Goal: Task Accomplishment & Management: Complete application form

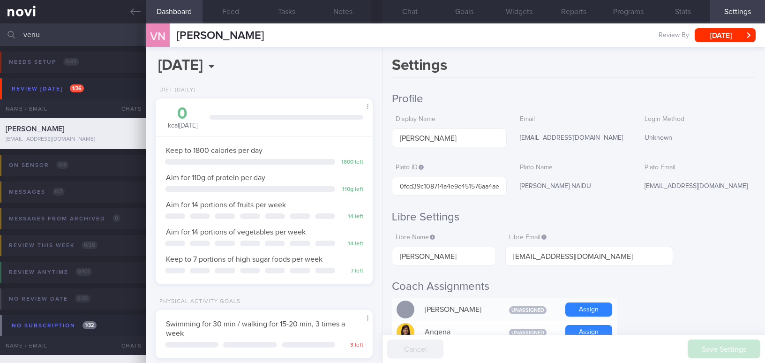
select select "7"
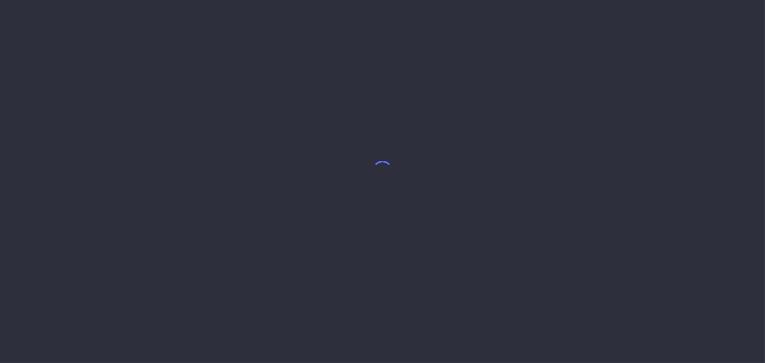
select select "7"
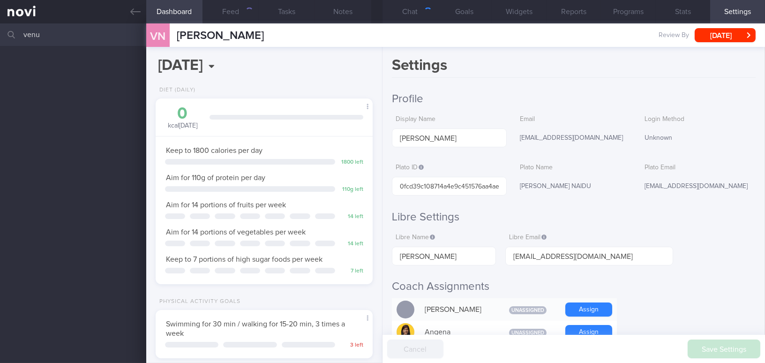
scroll to position [110, 194]
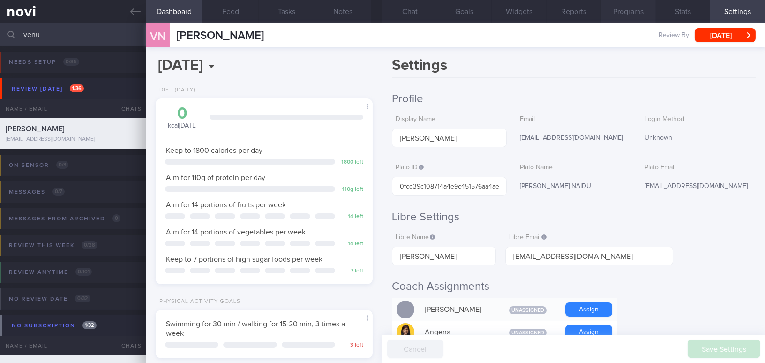
click at [626, 7] on button "Programs" at bounding box center [628, 11] width 55 height 23
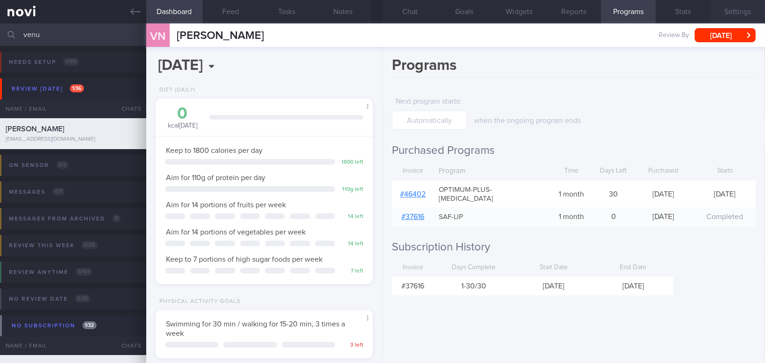
click at [736, 11] on button "Settings" at bounding box center [737, 11] width 55 height 23
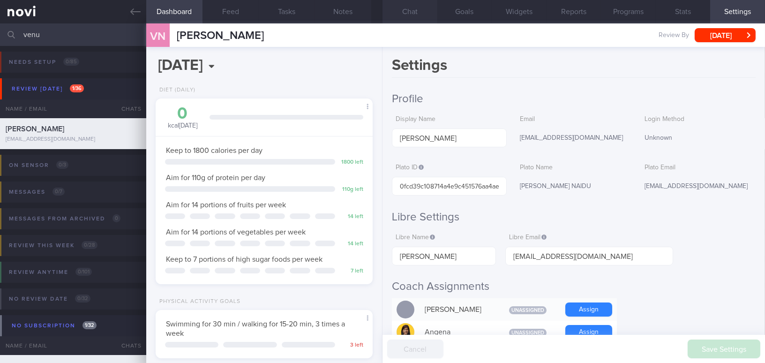
click at [423, 12] on button "Chat" at bounding box center [409, 11] width 55 height 23
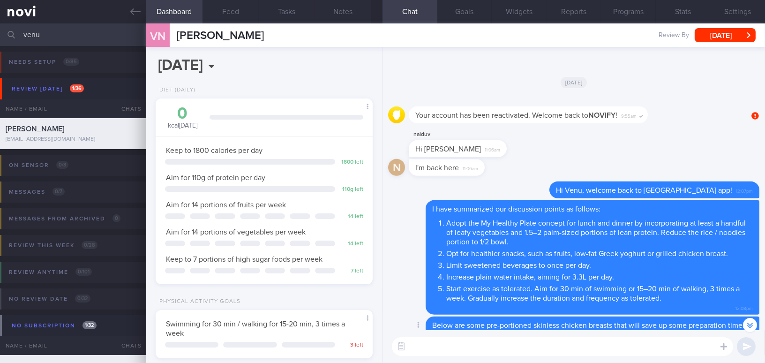
scroll to position [-341, 0]
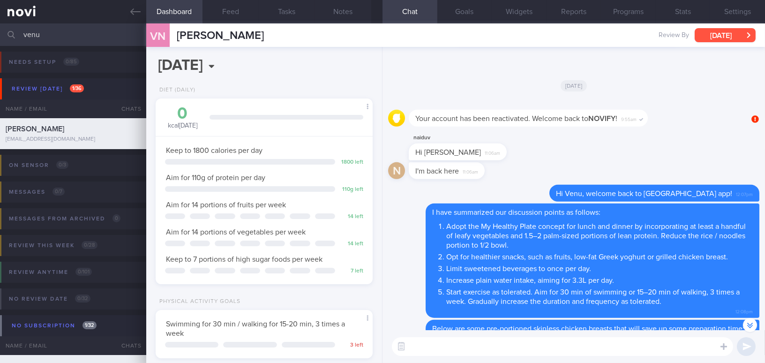
click at [739, 36] on button "[DATE]" at bounding box center [724, 35] width 61 height 14
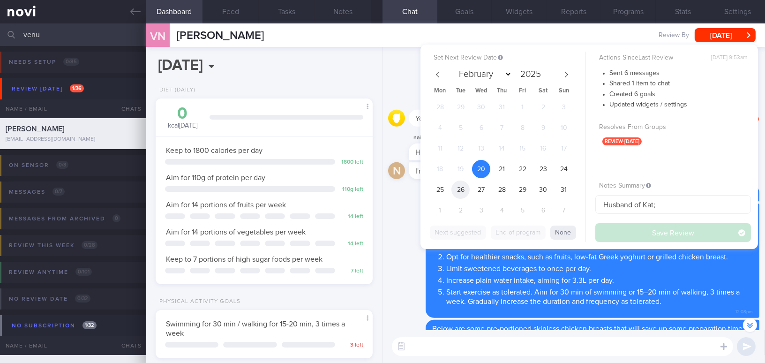
click at [457, 190] on span "26" at bounding box center [460, 189] width 18 height 18
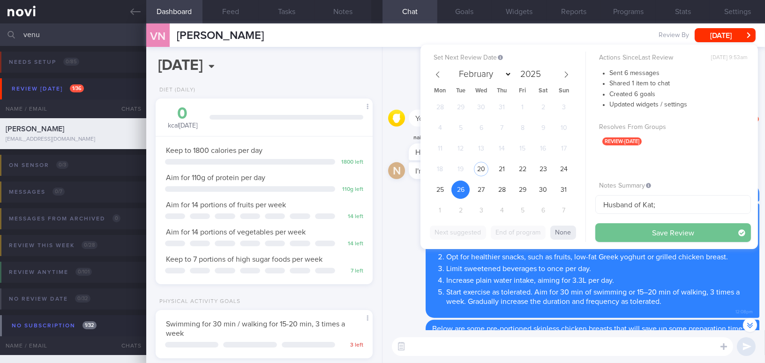
click at [624, 232] on button "Save Review" at bounding box center [673, 232] width 156 height 19
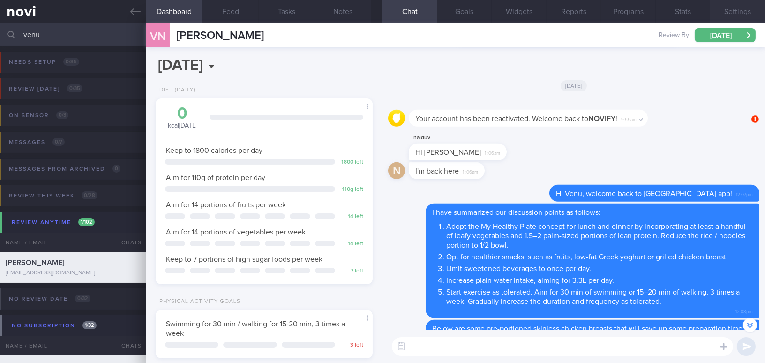
click at [734, 12] on button "Settings" at bounding box center [737, 11] width 55 height 23
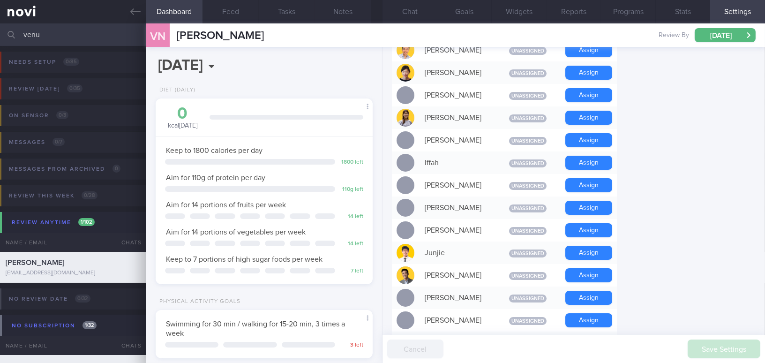
scroll to position [426, 0]
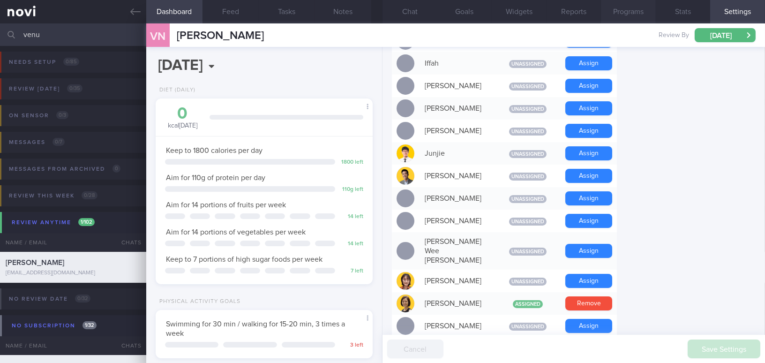
click at [630, 9] on button "Programs" at bounding box center [628, 11] width 55 height 23
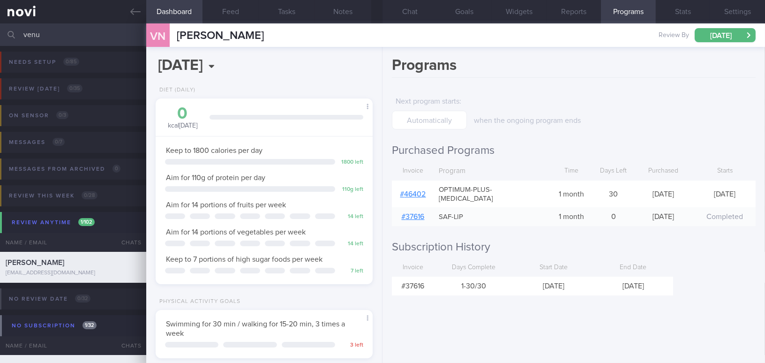
click at [414, 190] on link "# 46402" at bounding box center [413, 193] width 26 height 7
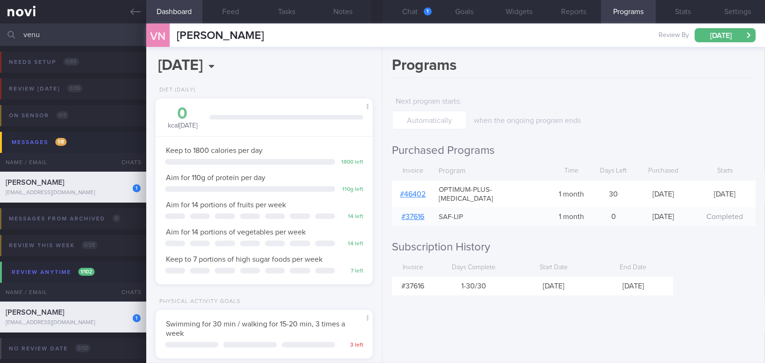
scroll to position [-402, 0]
click at [404, 10] on button "Chat 1" at bounding box center [409, 11] width 55 height 23
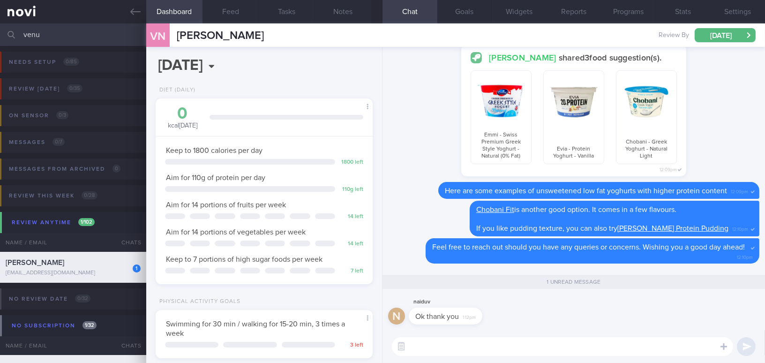
drag, startPoint x: 58, startPoint y: 29, endPoint x: 0, endPoint y: 23, distance: 58.0
click at [0, 23] on input "venu" at bounding box center [382, 34] width 765 height 22
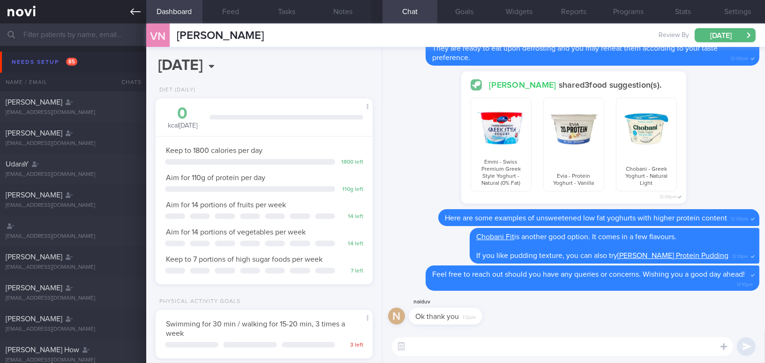
click at [127, 14] on link at bounding box center [73, 11] width 146 height 23
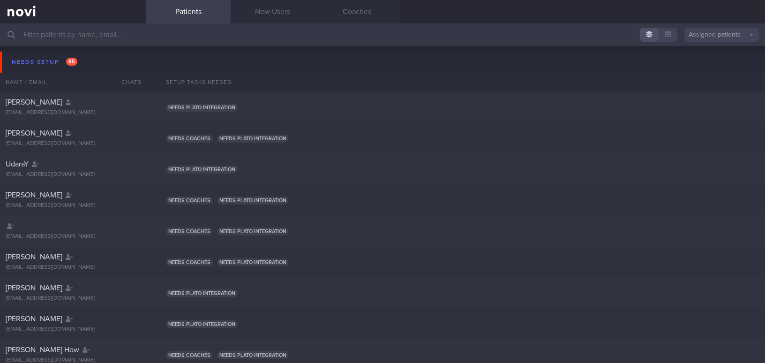
click at [706, 36] on button "Assigned patients" at bounding box center [721, 35] width 75 height 14
click at [703, 80] on button "Archived patients" at bounding box center [721, 79] width 75 height 14
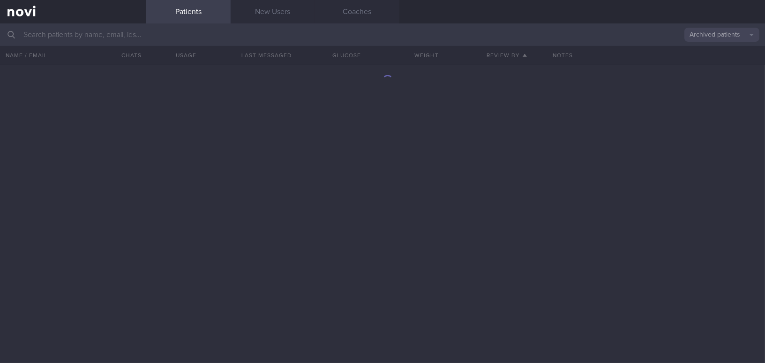
click at [177, 32] on input "text" at bounding box center [382, 34] width 765 height 22
type input "[PERSON_NAME] D/O [PERSON_NAME]"
click at [743, 33] on button "Archived patients" at bounding box center [721, 35] width 75 height 14
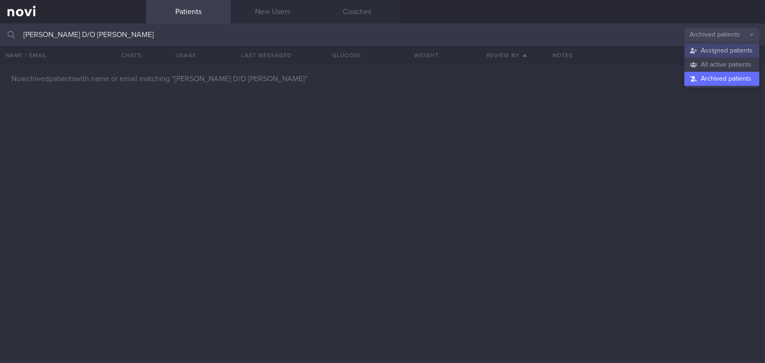
click at [731, 49] on button "Assigned patients" at bounding box center [721, 51] width 75 height 14
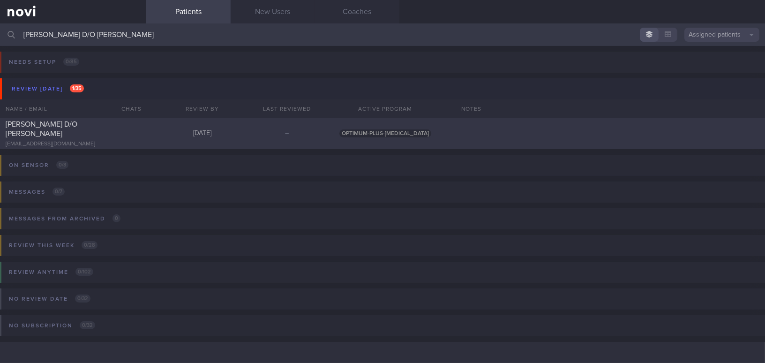
click at [77, 128] on span "[PERSON_NAME] D/O [PERSON_NAME]" at bounding box center [42, 128] width 72 height 17
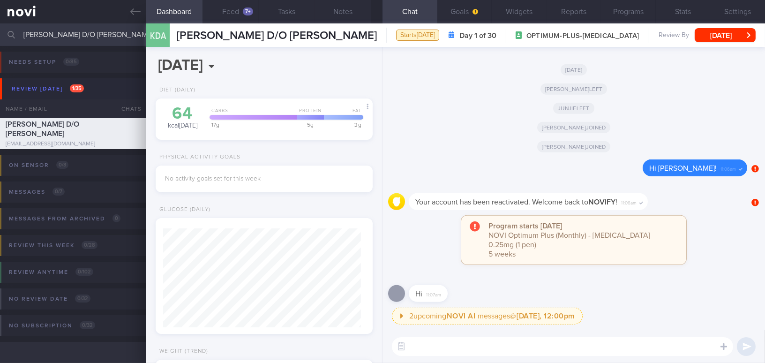
scroll to position [99, 197]
click at [728, 12] on button "Settings" at bounding box center [737, 11] width 55 height 23
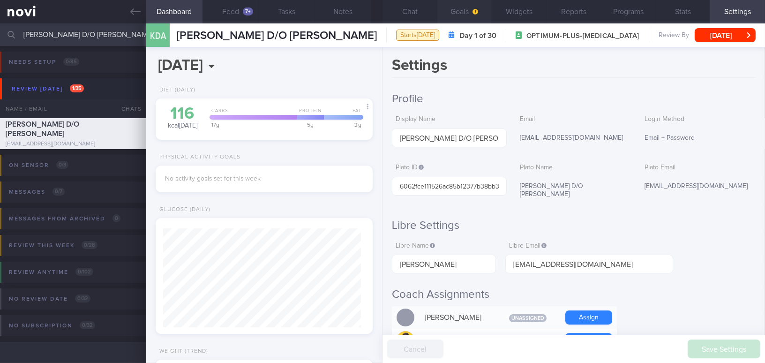
click at [458, 14] on button "Goals" at bounding box center [464, 11] width 55 height 23
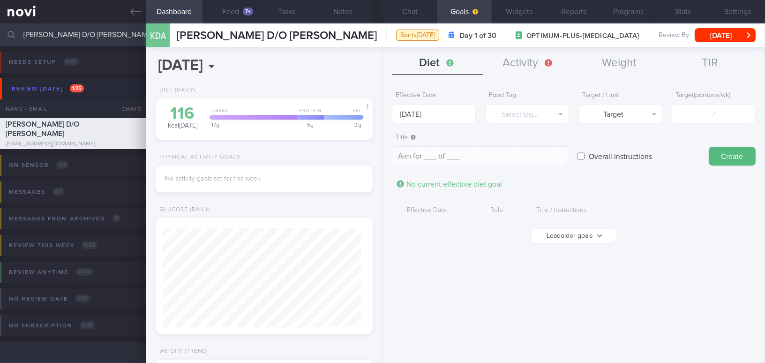
click at [564, 231] on button "Load older goals" at bounding box center [573, 236] width 84 height 14
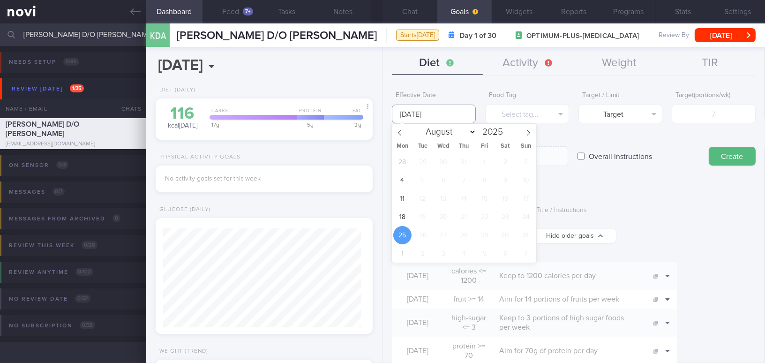
click at [442, 111] on input "[DATE]" at bounding box center [434, 114] width 84 height 19
click at [398, 213] on span "18" at bounding box center [402, 217] width 18 height 18
type input "[DATE]"
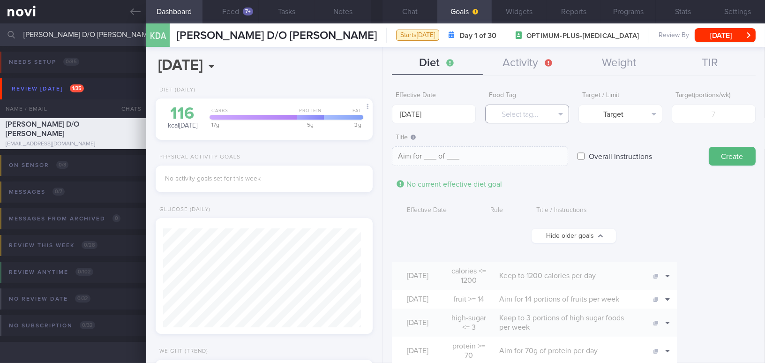
click at [523, 118] on button "Select tag..." at bounding box center [527, 114] width 84 height 19
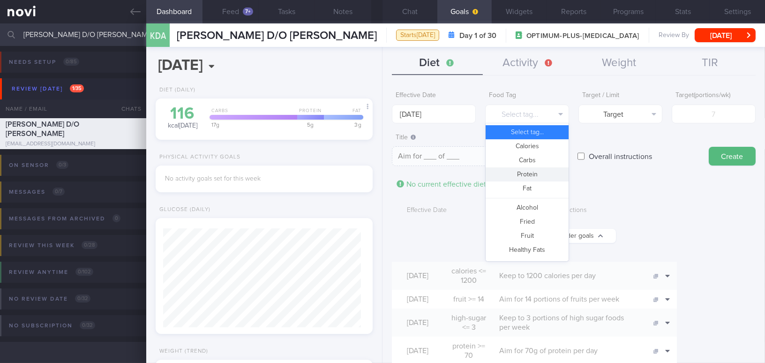
click at [517, 175] on button "Protein" at bounding box center [526, 174] width 83 height 14
type textarea "Aim for __g of protein per day"
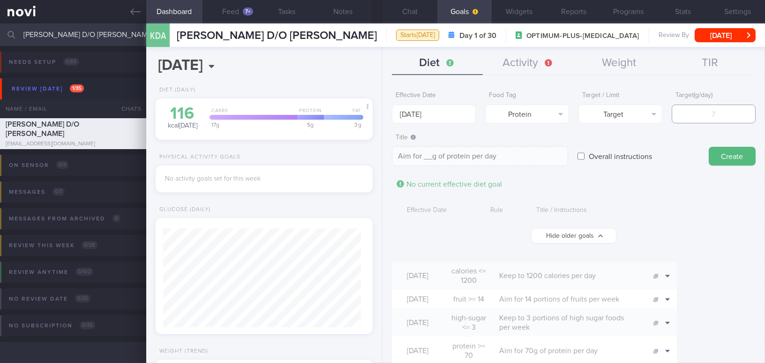
click at [686, 113] on input "number" at bounding box center [714, 114] width 84 height 19
type input "8"
type textarea "Aim for 8g of protein per day"
type input "80"
type textarea "Aim for 80g of protein per day"
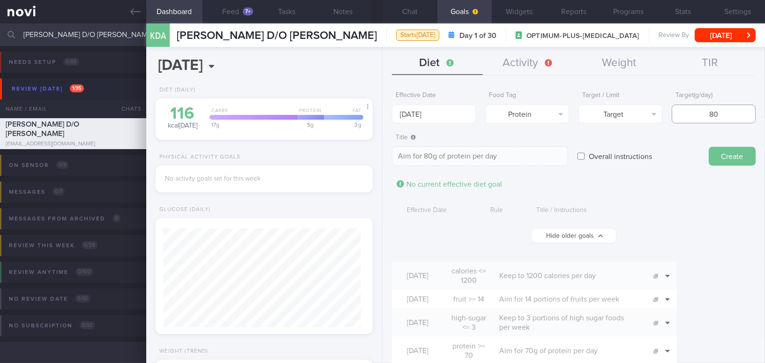
type input "80"
click at [724, 154] on button "Create" at bounding box center [732, 156] width 47 height 19
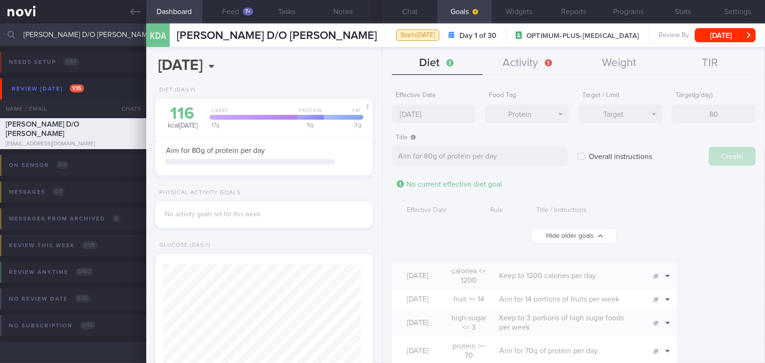
type input "[DATE]"
type textarea "Aim for ___ of ___"
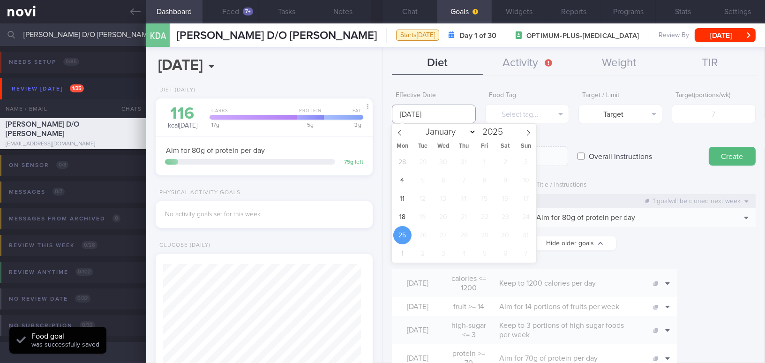
click at [417, 113] on input "[DATE]" at bounding box center [434, 114] width 84 height 19
click at [403, 217] on span "18" at bounding box center [402, 217] width 18 height 18
type input "[DATE]"
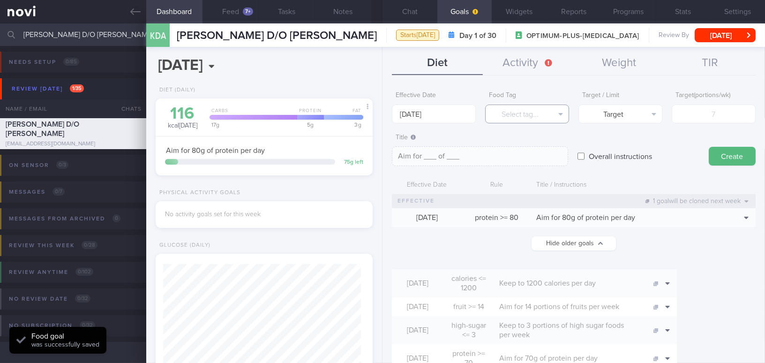
click at [521, 115] on button "Select tag..." at bounding box center [527, 114] width 84 height 19
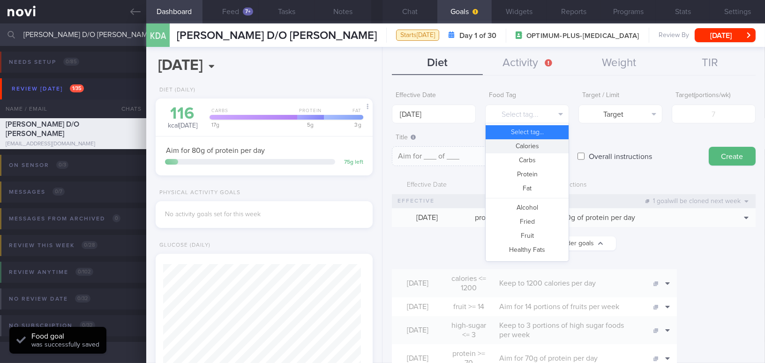
click at [515, 142] on button "Calories" at bounding box center [526, 146] width 83 height 14
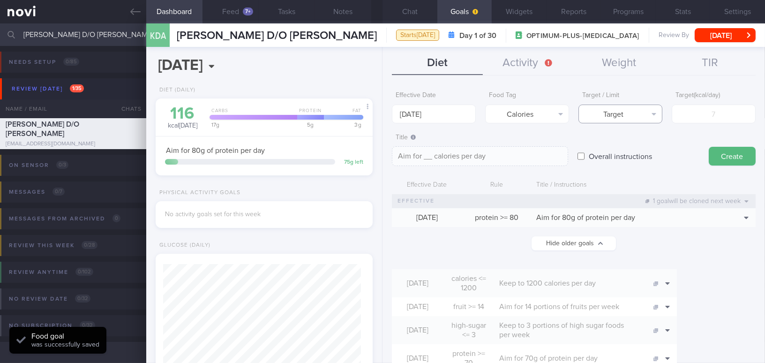
click at [628, 118] on button "Target" at bounding box center [620, 114] width 84 height 19
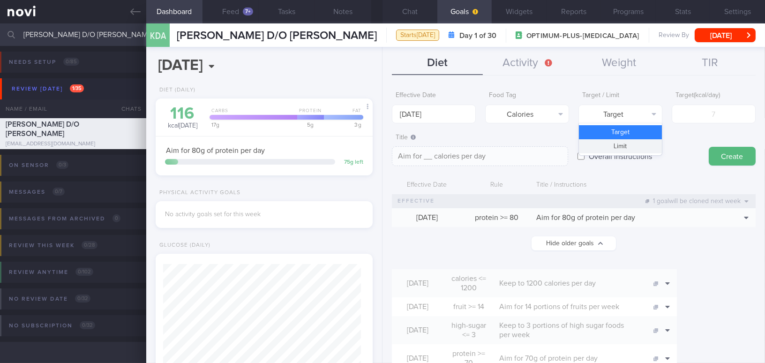
click at [620, 144] on button "Limit" at bounding box center [620, 146] width 83 height 14
type textarea "Keep to __ calories per day"
click at [679, 117] on input "number" at bounding box center [714, 114] width 84 height 19
type input "1"
type textarea "Keep to 1 calories per day"
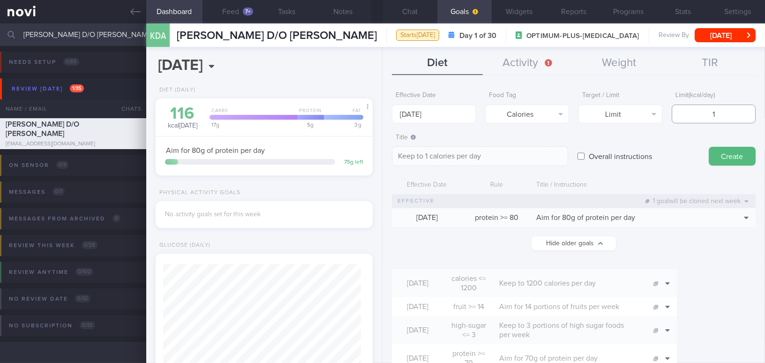
type input "13"
type textarea "Keep to 13 calories per day"
type input "130"
type textarea "Keep to 130 calories per day"
type input "1300"
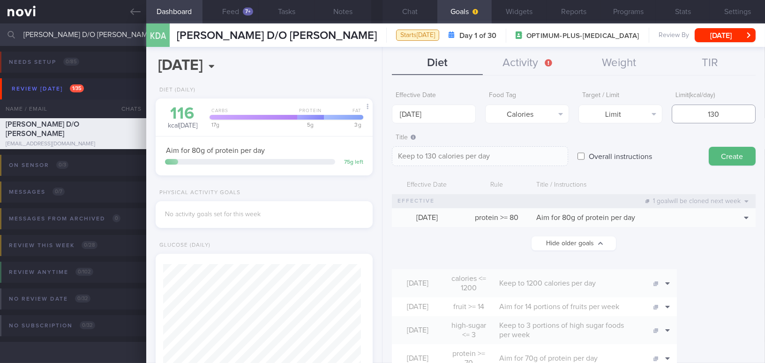
type textarea "Keep to 1300 calories per day"
type input "1300"
click at [725, 157] on button "Create" at bounding box center [732, 156] width 47 height 19
type input "[DATE]"
type textarea "Aim for ___ of ___"
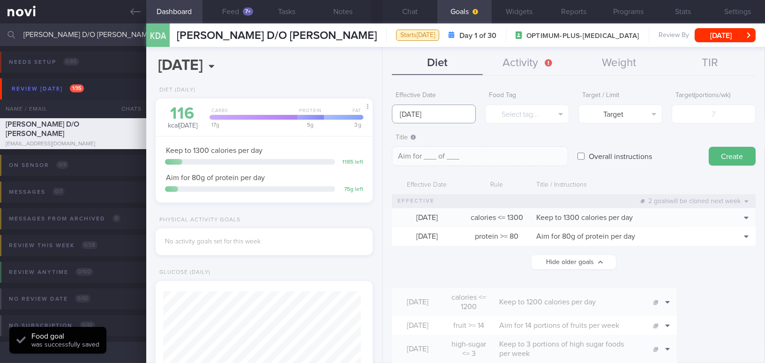
click at [405, 118] on input "[DATE]" at bounding box center [434, 114] width 84 height 19
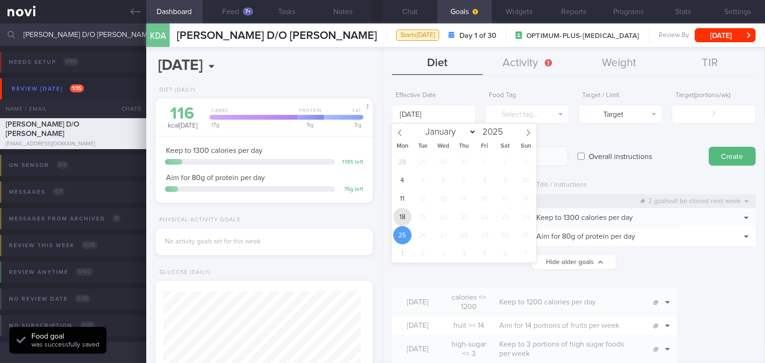
click at [403, 212] on span "18" at bounding box center [402, 217] width 18 height 18
type input "[DATE]"
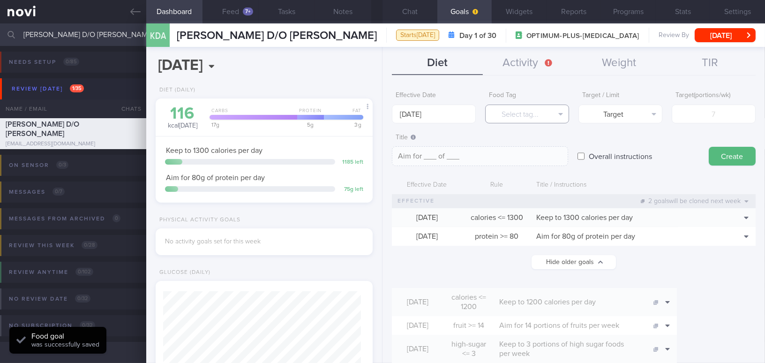
click at [524, 113] on button "Select tag..." at bounding box center [527, 114] width 84 height 19
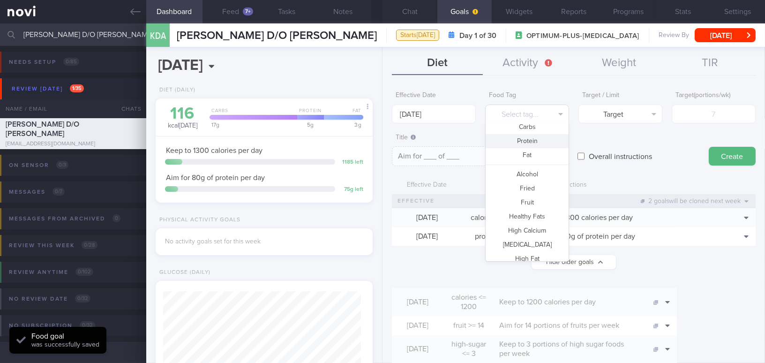
scroll to position [85, 0]
click at [530, 152] on button "Fruit" at bounding box center [526, 151] width 83 height 14
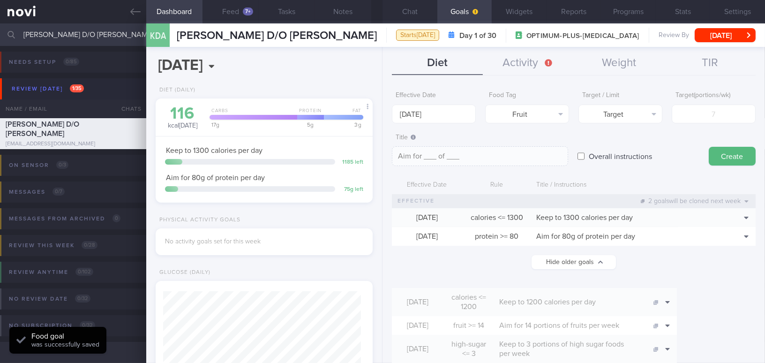
type textarea "Aim for __ portions of fruits per week"
click at [702, 118] on input "number" at bounding box center [714, 114] width 84 height 19
type input "1"
type textarea "Aim for 1 portions of fruits per week"
type input "14"
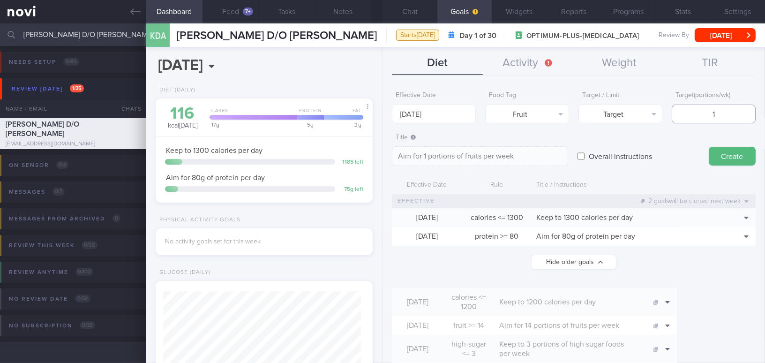
type textarea "Aim for 14 portions of fruits per week"
type input "14"
click at [716, 156] on button "Create" at bounding box center [732, 156] width 47 height 19
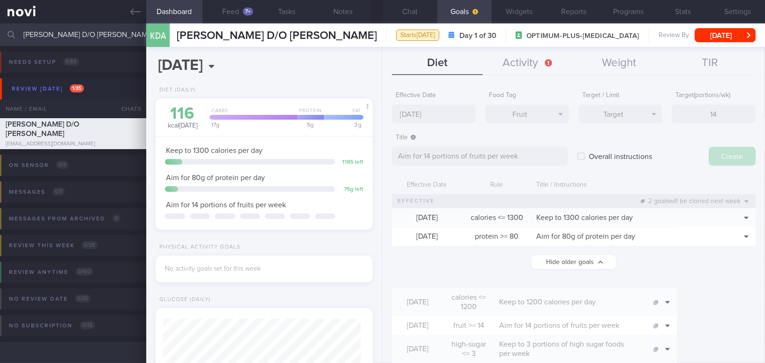
type input "[DATE]"
type textarea "Aim for ___ of ___"
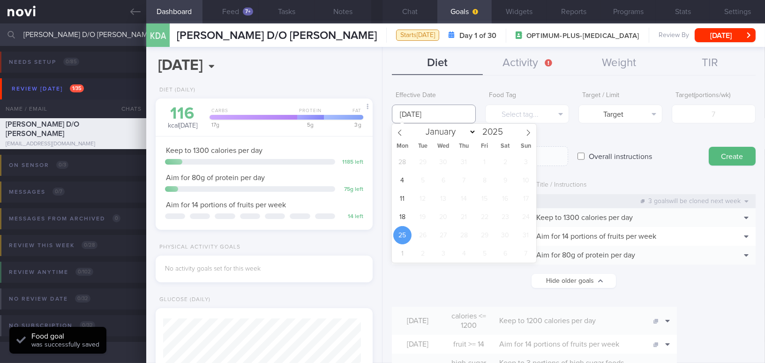
click at [425, 115] on input "[DATE]" at bounding box center [434, 114] width 84 height 19
click at [402, 213] on span "18" at bounding box center [402, 217] width 18 height 18
type input "[DATE]"
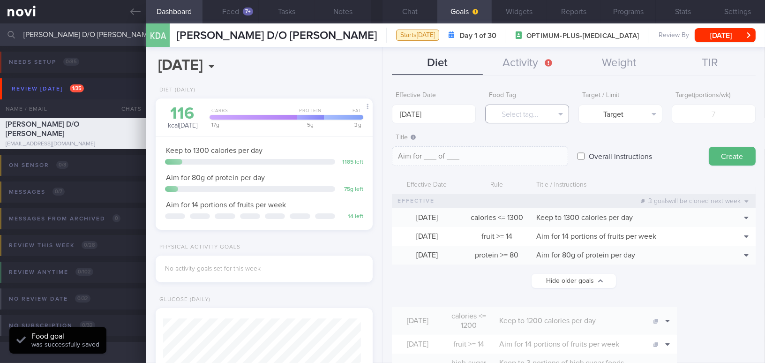
click at [523, 120] on button "Select tag..." at bounding box center [527, 114] width 84 height 19
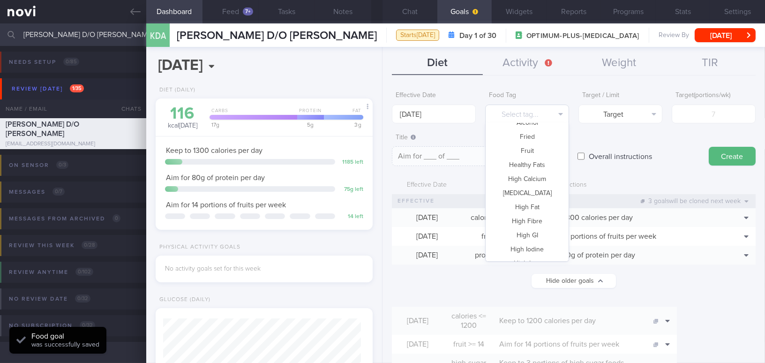
scroll to position [248, 0]
click at [527, 254] on button "Vegetable" at bounding box center [526, 254] width 83 height 14
type textarea "Aim for __ portions of vegetables per week"
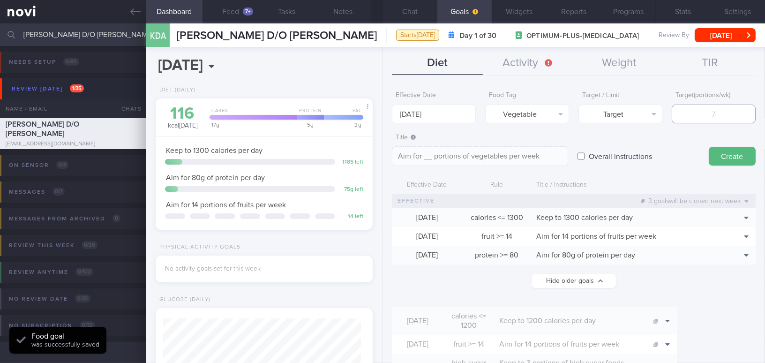
click at [702, 115] on input "number" at bounding box center [714, 114] width 84 height 19
type input "1"
type textarea "Aim for 1 portions of vegetables per week"
type input "14"
type textarea "Aim for 14 portions of vegetables per week"
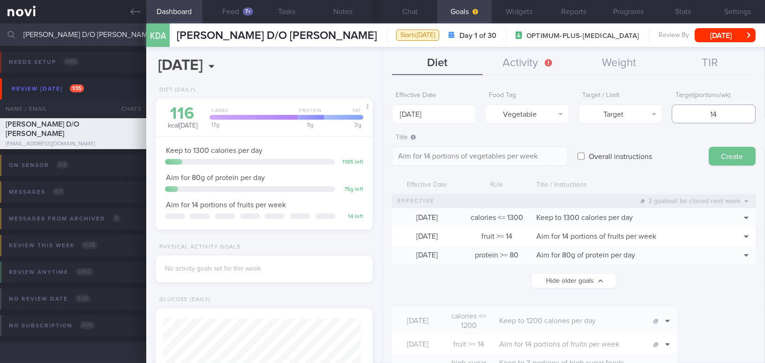
type input "14"
click at [715, 157] on button "Create" at bounding box center [732, 156] width 47 height 19
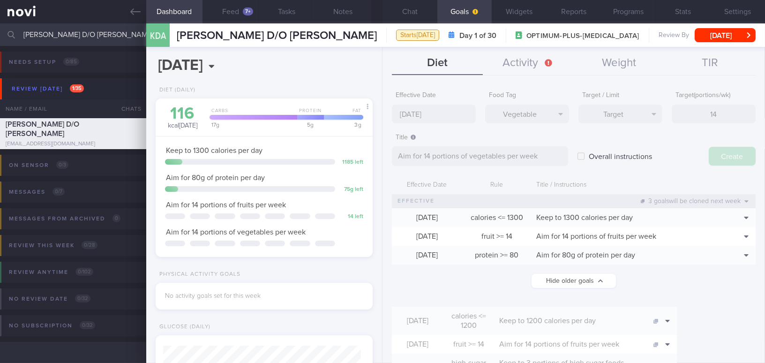
type input "[DATE]"
type textarea "Aim for ___ of ___"
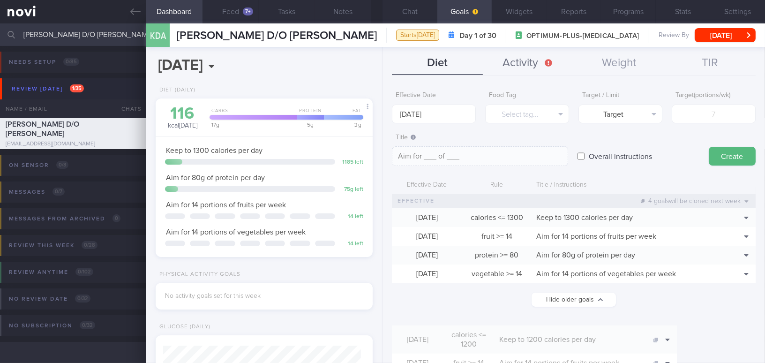
click at [535, 62] on button "Activity" at bounding box center [528, 63] width 91 height 23
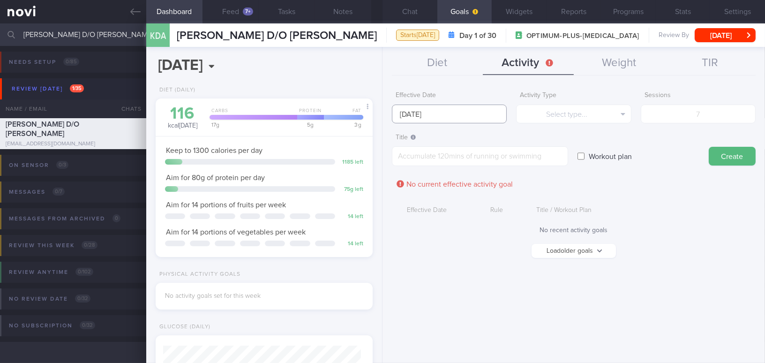
click at [427, 118] on input "[DATE]" at bounding box center [449, 114] width 115 height 19
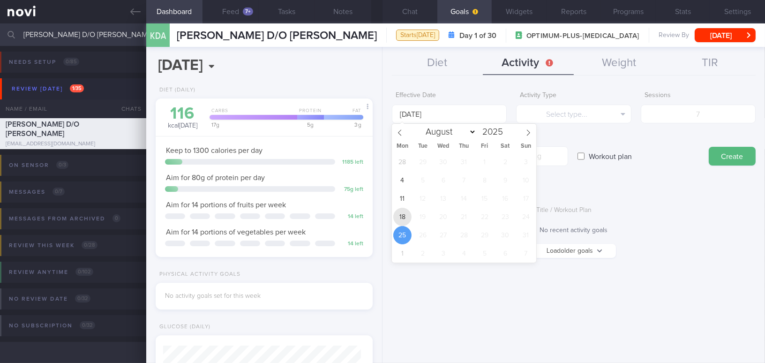
click at [400, 219] on span "18" at bounding box center [402, 217] width 18 height 18
type input "[DATE]"
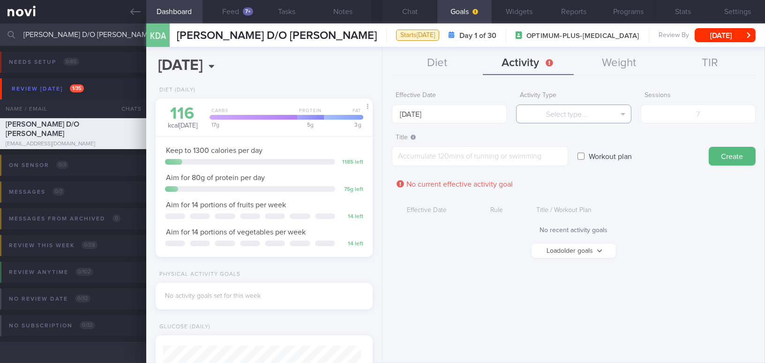
click at [537, 112] on button "Select type..." at bounding box center [573, 114] width 115 height 19
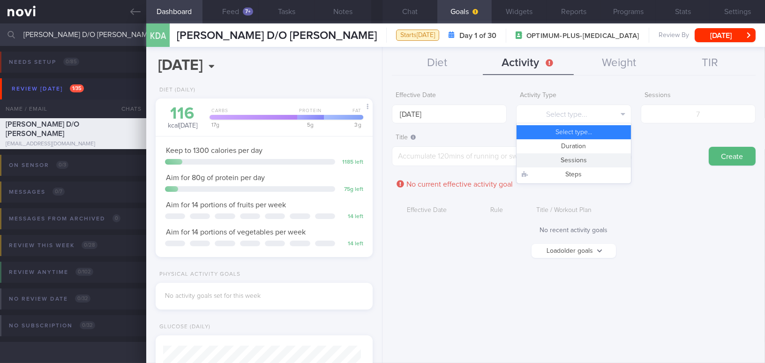
click at [537, 161] on button "Sessions" at bounding box center [573, 160] width 114 height 14
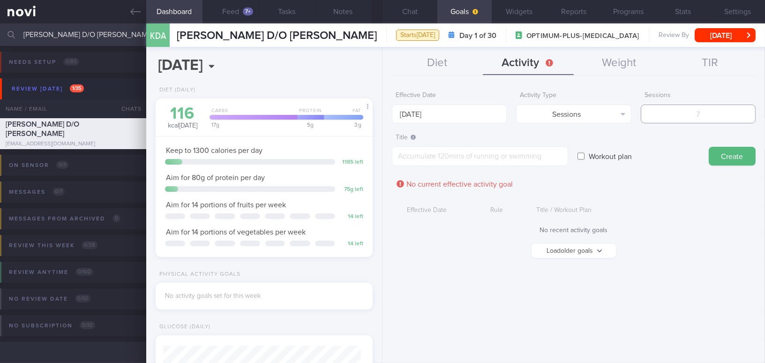
click at [701, 114] on input "number" at bounding box center [698, 114] width 115 height 19
type input "5"
click at [532, 154] on textarea at bounding box center [480, 156] width 176 height 20
type textarea "s"
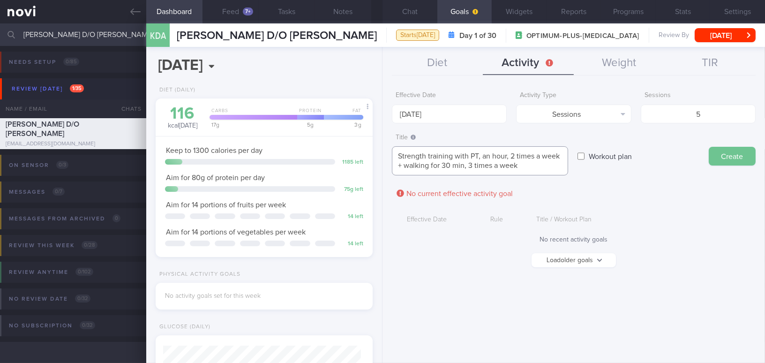
type textarea "Strength training with PT, an hour, 2 times a week + walking for 30 min, 3 time…"
click at [725, 157] on button "Create" at bounding box center [732, 156] width 47 height 19
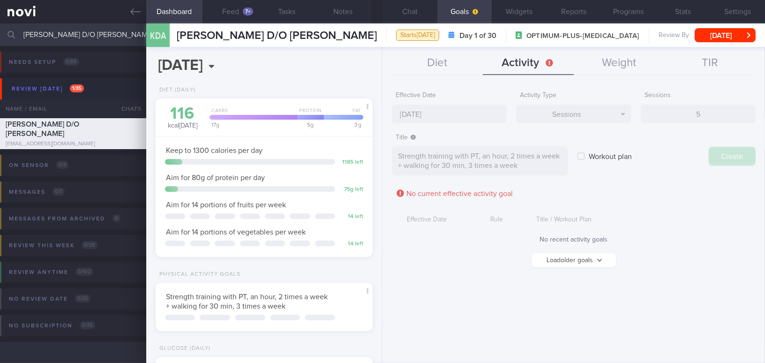
type input "[DATE]"
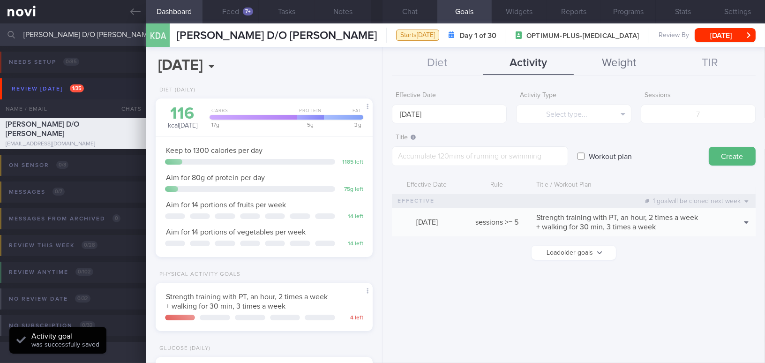
click at [620, 60] on button "Weight" at bounding box center [619, 63] width 91 height 23
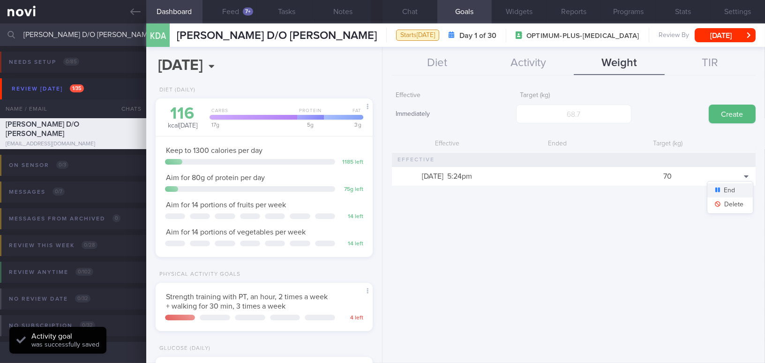
click at [741, 194] on button "End" at bounding box center [729, 190] width 45 height 14
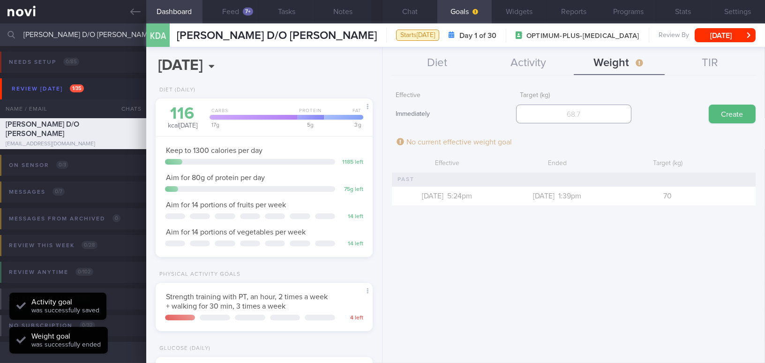
click at [606, 113] on input "number" at bounding box center [573, 114] width 115 height 19
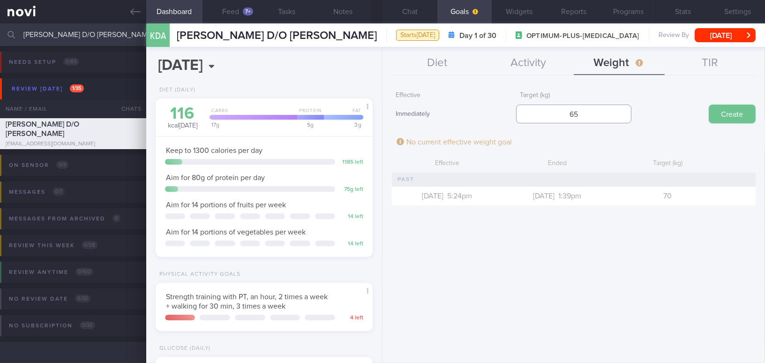
type input "65"
click at [730, 115] on button "Create" at bounding box center [732, 114] width 47 height 19
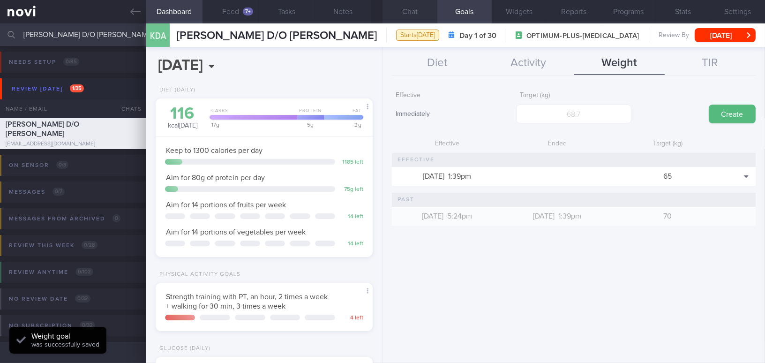
click at [415, 13] on button "Chat" at bounding box center [409, 11] width 55 height 23
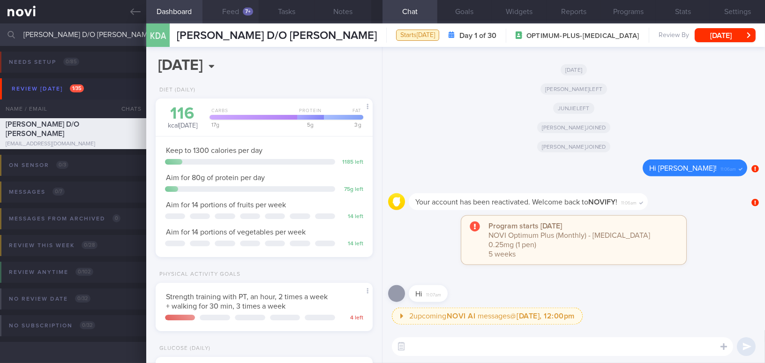
click at [238, 15] on button "Feed 7+" at bounding box center [230, 11] width 56 height 23
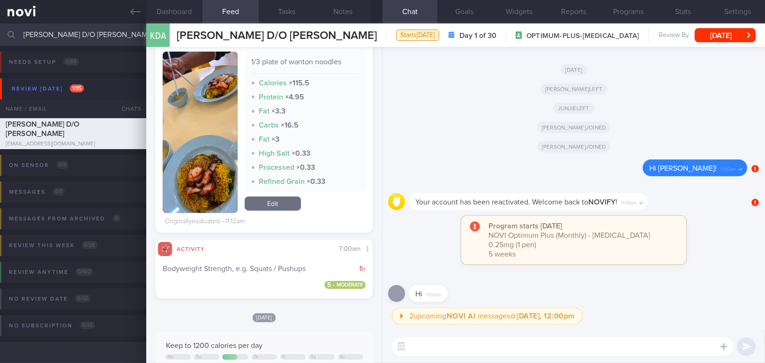
scroll to position [170, 0]
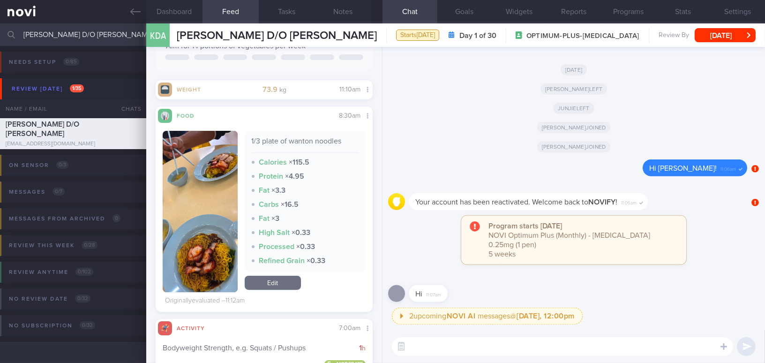
click at [417, 338] on textarea at bounding box center [562, 346] width 341 height 19
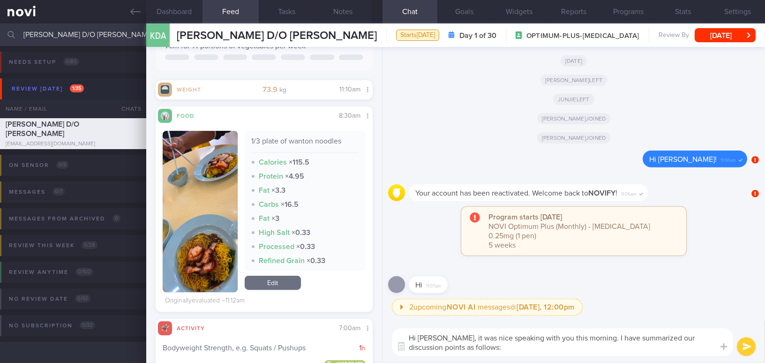
scroll to position [0, 0]
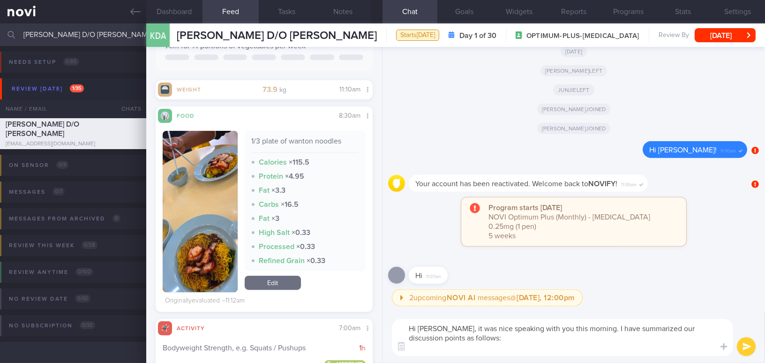
paste textarea "Adopt the My Healthy Plate concept for lunch and dinner by including at least a…"
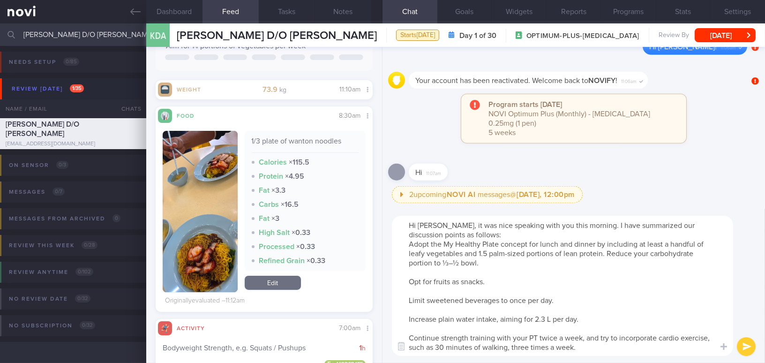
click at [410, 245] on textarea "Hi [PERSON_NAME], it was nice speaking with you this morning. I have summarized…" at bounding box center [562, 286] width 341 height 140
click at [409, 284] on textarea "Hi [PERSON_NAME], it was nice speaking with you this morning. I have summarized…" at bounding box center [562, 286] width 341 height 140
click at [554, 319] on textarea "Hi [PERSON_NAME], it was nice speaking with you this morning. I have summarized…" at bounding box center [562, 286] width 341 height 140
click at [410, 336] on textarea "Hi [PERSON_NAME], it was nice speaking with you this morning. I have summarized…" at bounding box center [562, 286] width 341 height 140
click at [543, 335] on textarea "Hi [PERSON_NAME], it was nice speaking with you this morning. I have summarized…" at bounding box center [562, 286] width 341 height 140
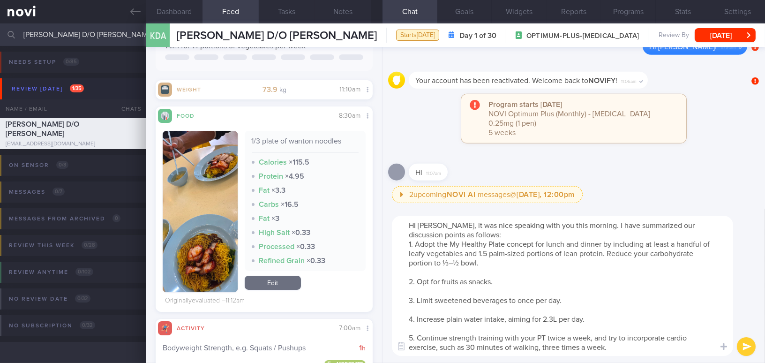
drag, startPoint x: 543, startPoint y: 346, endPoint x: 559, endPoint y: 349, distance: 16.6
click at [559, 349] on textarea "Hi [PERSON_NAME], it was nice speaking with you this morning. I have summarized…" at bounding box center [562, 286] width 341 height 140
click at [600, 347] on textarea "Hi [PERSON_NAME], it was nice speaking with you this morning. I have summarized…" at bounding box center [562, 286] width 341 height 140
type textarea "Hi [PERSON_NAME], it was nice speaking with you this morning. I have summarized…"
click at [748, 348] on button "submit" at bounding box center [746, 346] width 19 height 19
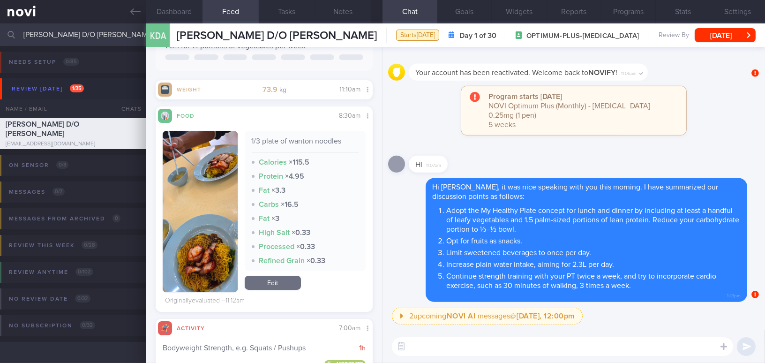
paste textarea "Great job completing an hour of strength training with your PT this morning!"
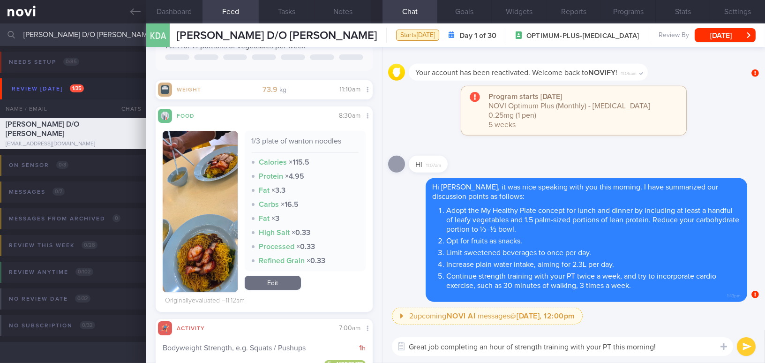
type textarea "Great job completing an hour of strength training with your PT this morning!"
click at [745, 344] on button "submit" at bounding box center [746, 346] width 19 height 19
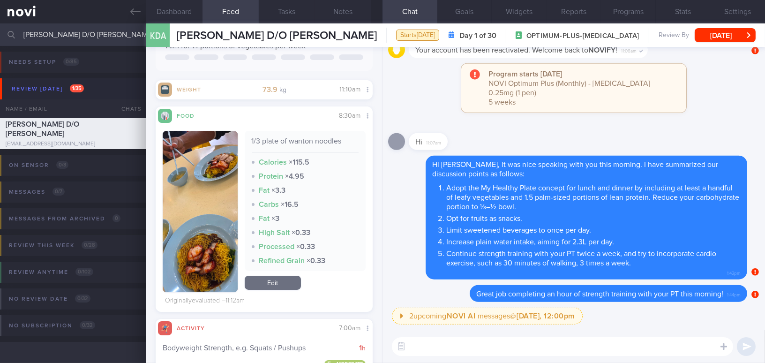
paste textarea "Wanton noodles are mainly a carbohydrate-based option and are low in protein an…"
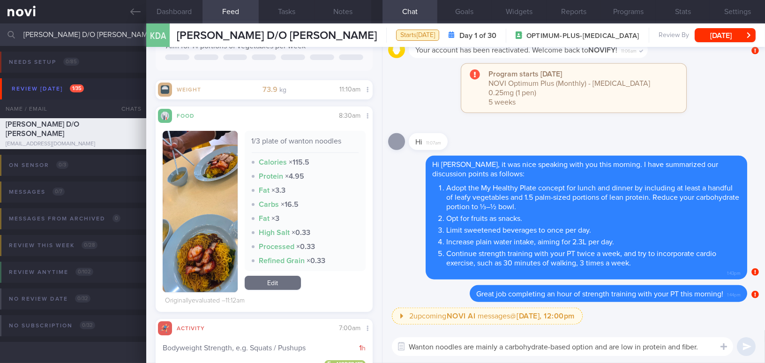
scroll to position [-18, 0]
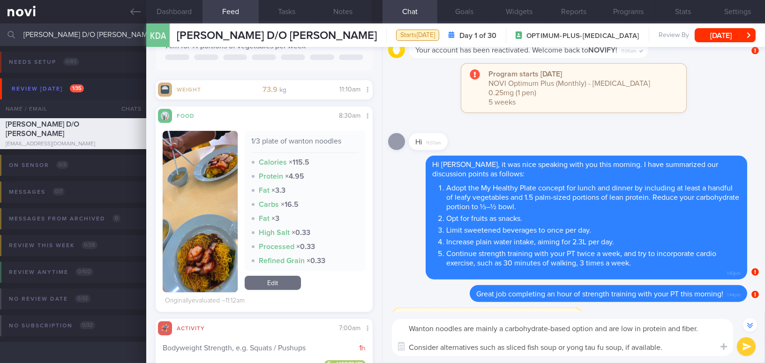
click at [475, 327] on textarea "Wanton noodles are mainly a carbohydrate-based option and are low in protein an…" at bounding box center [562, 337] width 341 height 37
click at [614, 329] on textarea "Wanton noodles is mainly a carbohydrate-based option and are low in protein and…" at bounding box center [562, 337] width 341 height 37
click at [687, 326] on textarea "Wanton noodles is mainly a carbohydrate-based option and is low in protein and …" at bounding box center [562, 337] width 341 height 37
click at [410, 345] on textarea "Wanton noodles is mainly a carbohydrate-based option and is low in protein and …" at bounding box center [562, 337] width 341 height 37
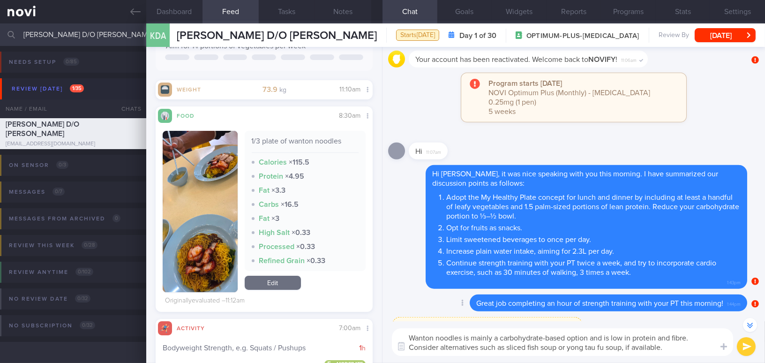
scroll to position [-8, 0]
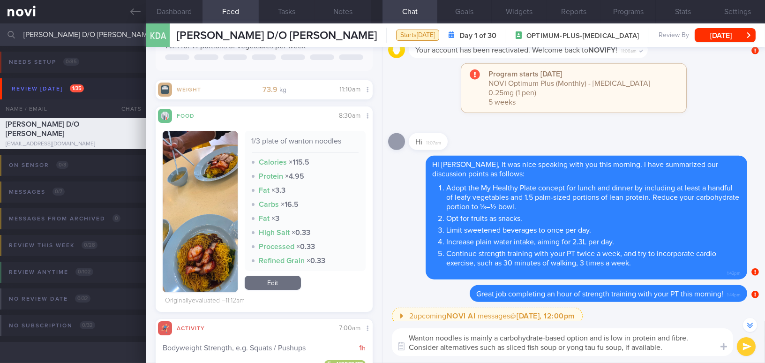
drag, startPoint x: 410, startPoint y: 346, endPoint x: 479, endPoint y: 349, distance: 69.0
click at [479, 349] on textarea "Wanton noodles is mainly a carbohydrate-based option and is low in protein and …" at bounding box center [562, 342] width 341 height 28
drag, startPoint x: 596, startPoint y: 346, endPoint x: 644, endPoint y: 346, distance: 48.7
click at [644, 346] on textarea "Wanton noodles is mainly a carbohydrate-based option and is low in protein and …" at bounding box center [562, 342] width 341 height 28
click at [691, 337] on textarea "Wanton noodles is mainly a carbohydrate-based option and is low in protein and …" at bounding box center [562, 342] width 341 height 28
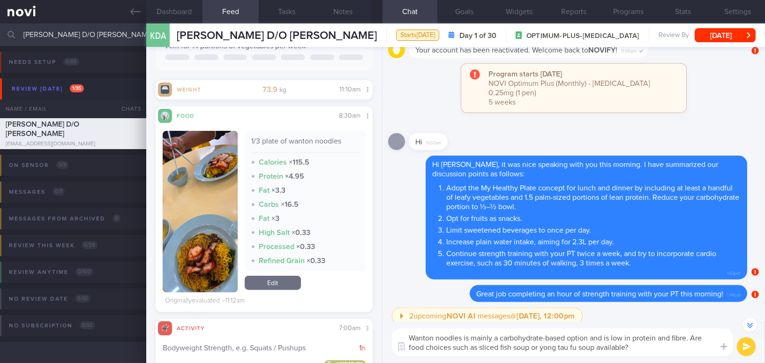
type textarea "Wanton noodles is mainly a carbohydrate-based option and is low in protein and …"
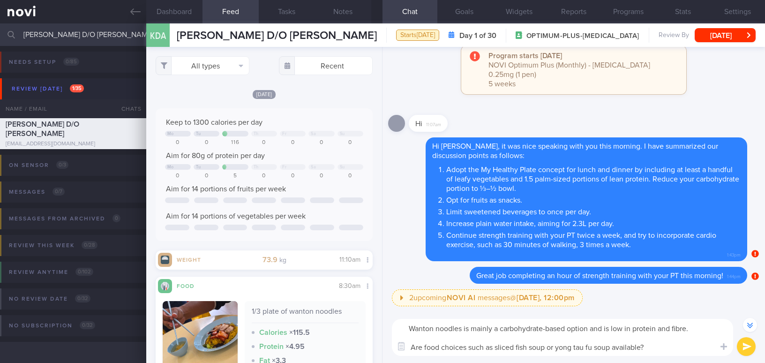
select select "7"
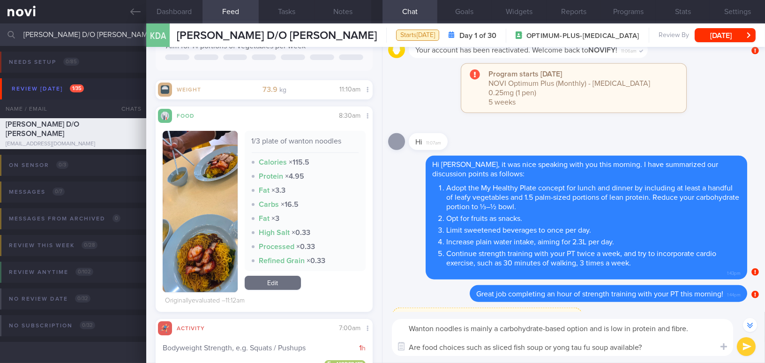
click at [552, 345] on textarea "Wanton noodles is mainly a carbohydrate-based option and is low in protein and …" at bounding box center [562, 337] width 341 height 37
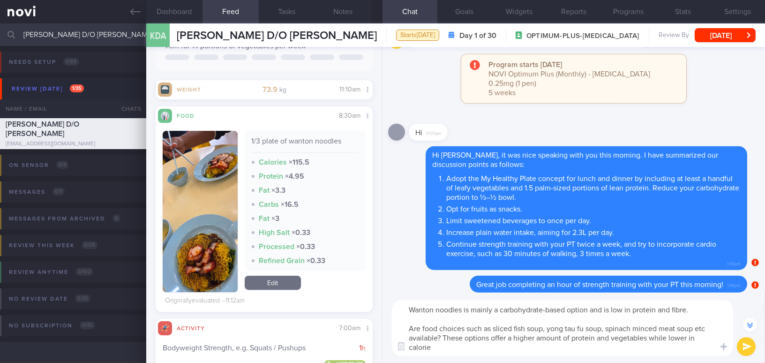
scroll to position [-37, 0]
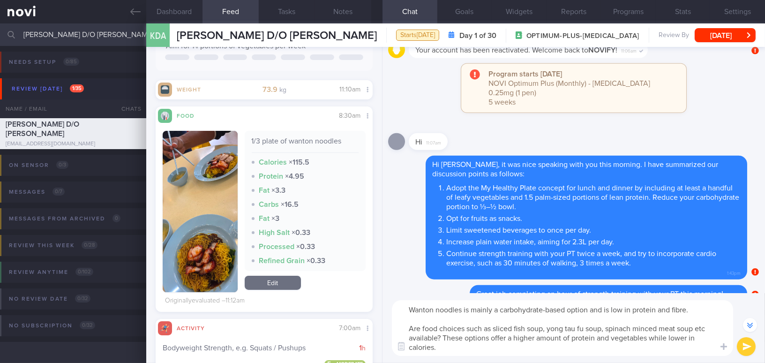
type textarea "Wanton noodles is mainly a carbohydrate-based option and is low in protein and …"
click at [742, 347] on button "submit" at bounding box center [746, 346] width 19 height 19
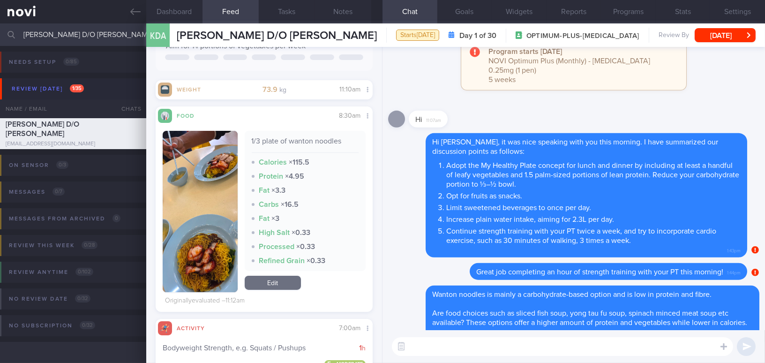
scroll to position [0, 0]
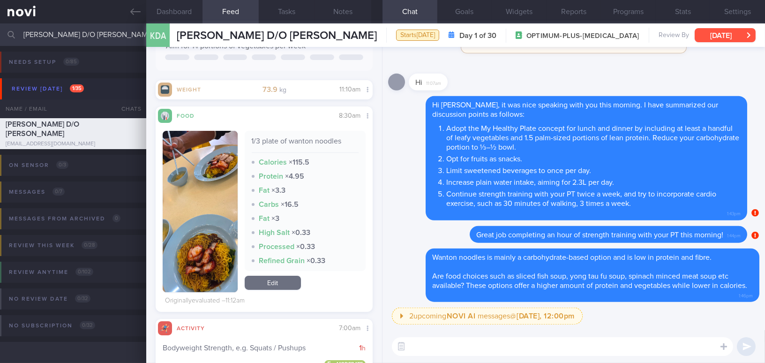
click at [730, 38] on button "[DATE]" at bounding box center [724, 35] width 61 height 14
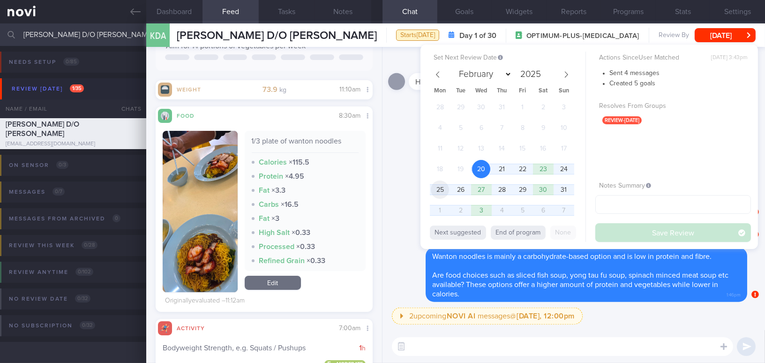
click at [442, 190] on span "25" at bounding box center [440, 189] width 18 height 18
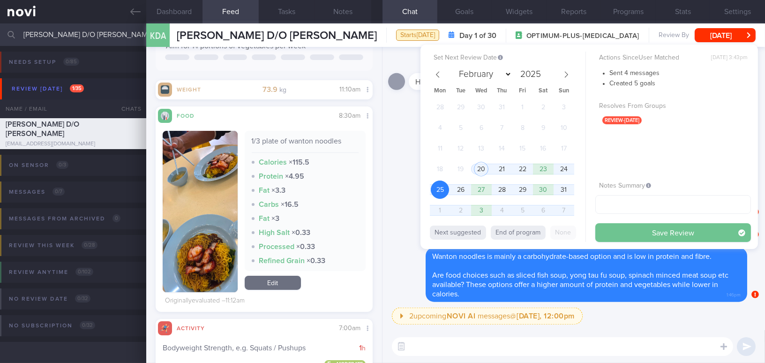
click at [617, 233] on button "Save Review" at bounding box center [673, 232] width 156 height 19
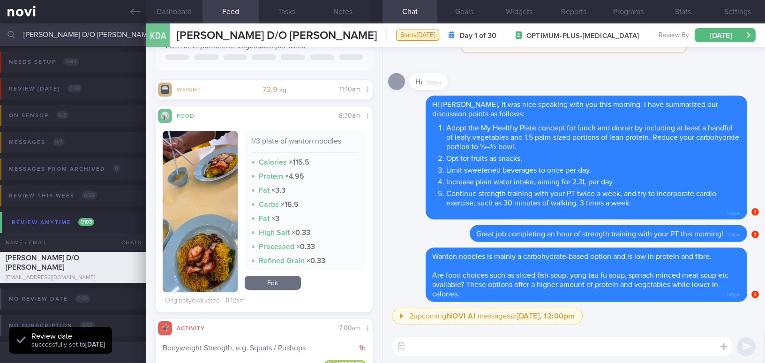
scroll to position [133, 202]
click at [172, 9] on button "Dashboard" at bounding box center [174, 11] width 56 height 23
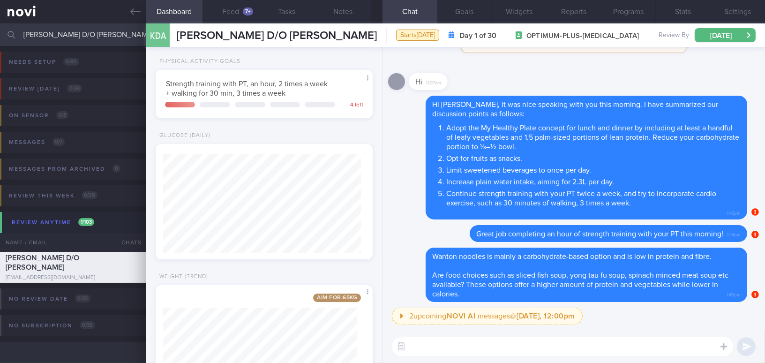
scroll to position [255, 0]
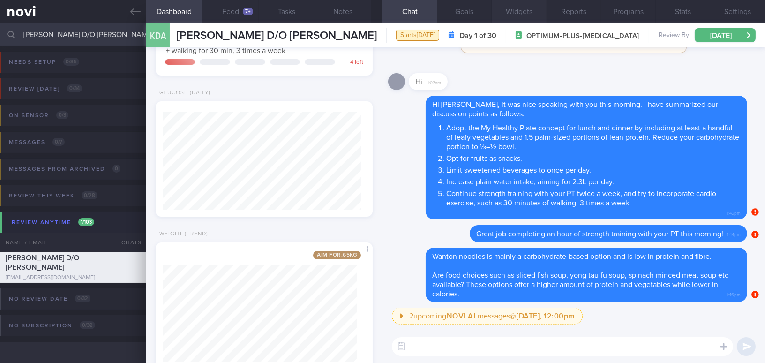
click at [509, 10] on button "Widgets" at bounding box center [519, 11] width 55 height 23
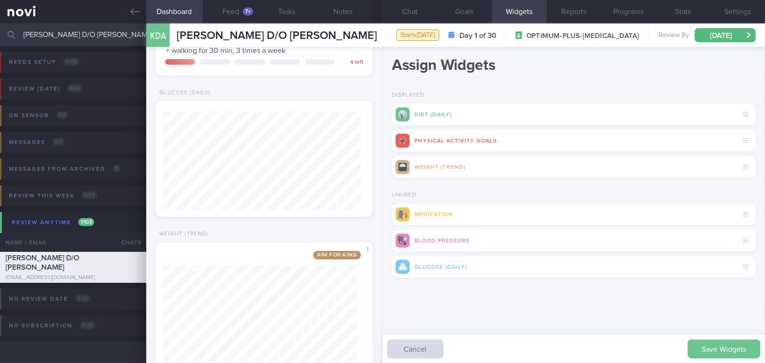
click at [714, 353] on button "Save Widgets" at bounding box center [723, 348] width 73 height 19
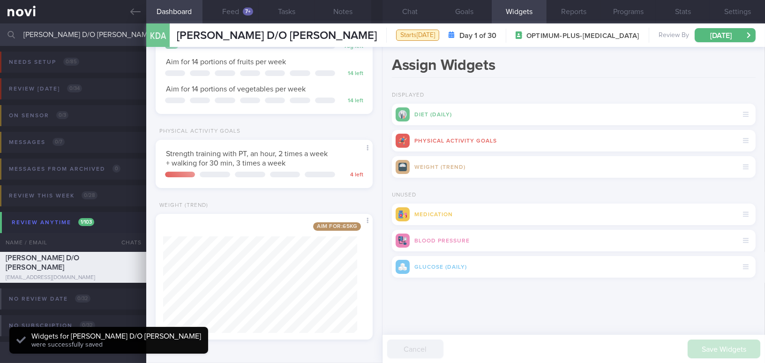
scroll to position [133, 202]
click at [241, 15] on button "Feed 7+" at bounding box center [230, 11] width 56 height 23
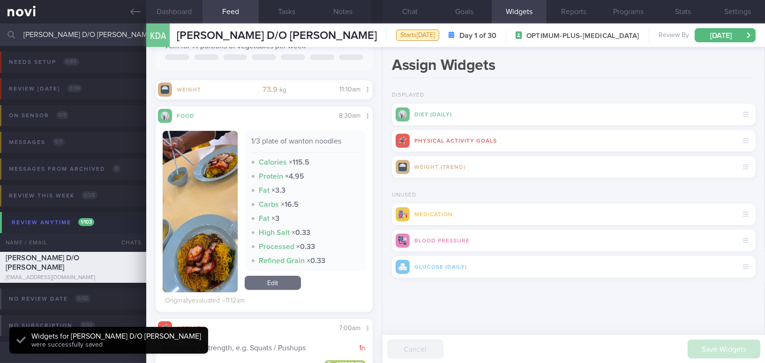
click at [161, 10] on button "Dashboard" at bounding box center [174, 11] width 56 height 23
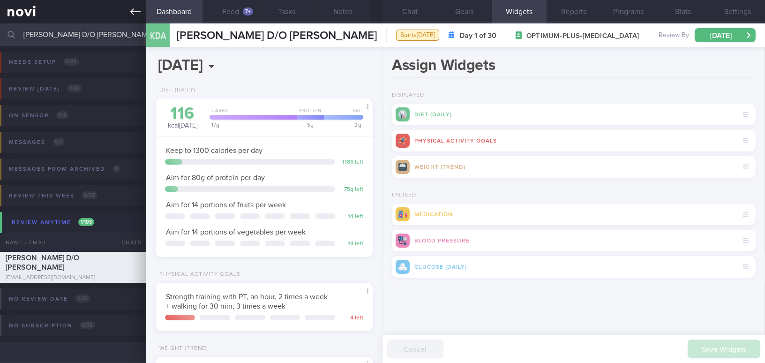
click at [133, 8] on icon at bounding box center [135, 12] width 10 height 10
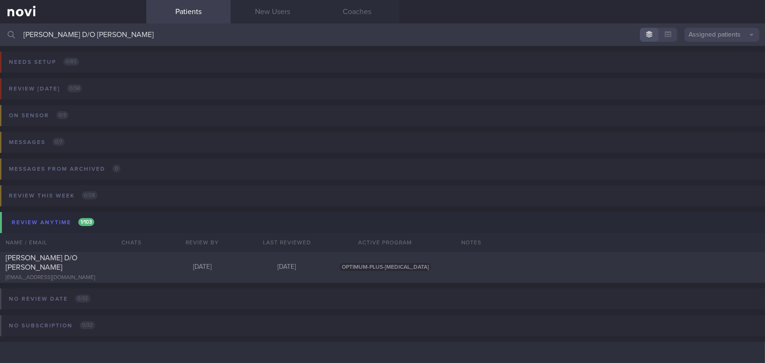
drag, startPoint x: 135, startPoint y: 33, endPoint x: 0, endPoint y: 31, distance: 135.0
click at [0, 31] on input "[PERSON_NAME] D/O [PERSON_NAME]" at bounding box center [382, 34] width 765 height 22
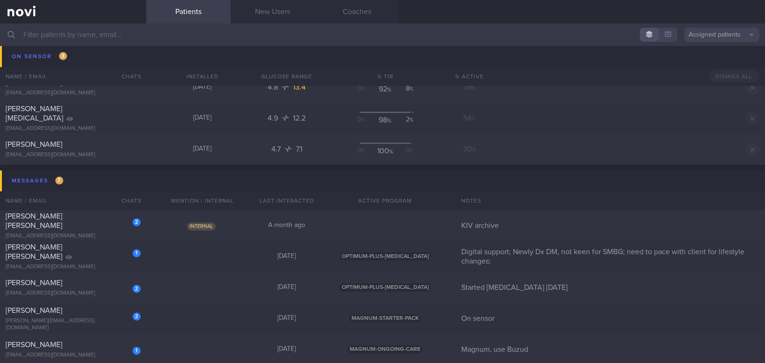
scroll to position [3876, 0]
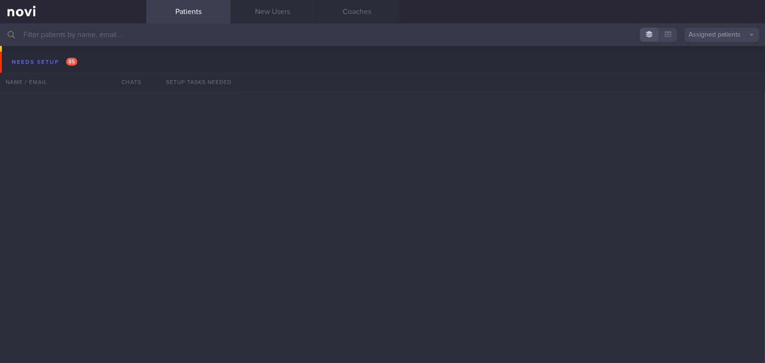
scroll to position [3876, 0]
